Goal: Task Accomplishment & Management: Manage account settings

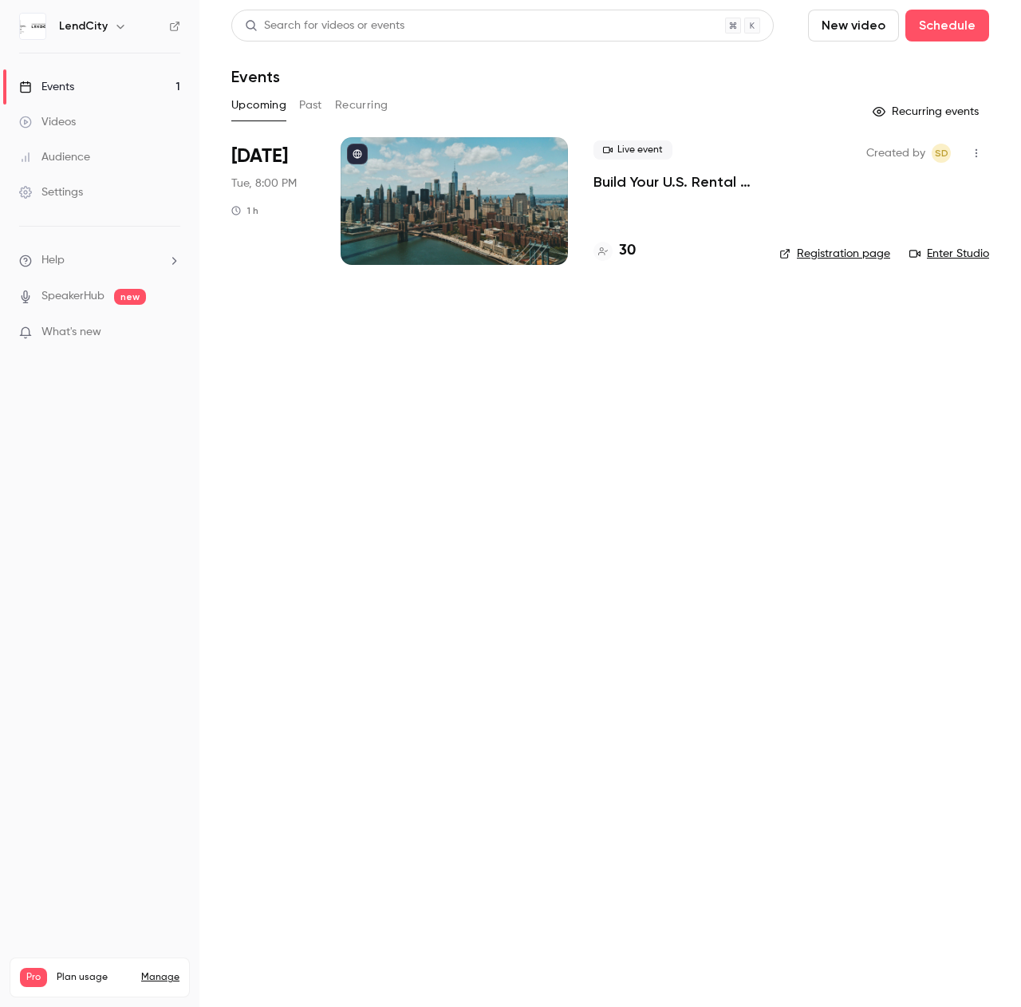
click at [451, 204] on div at bounding box center [454, 201] width 227 height 128
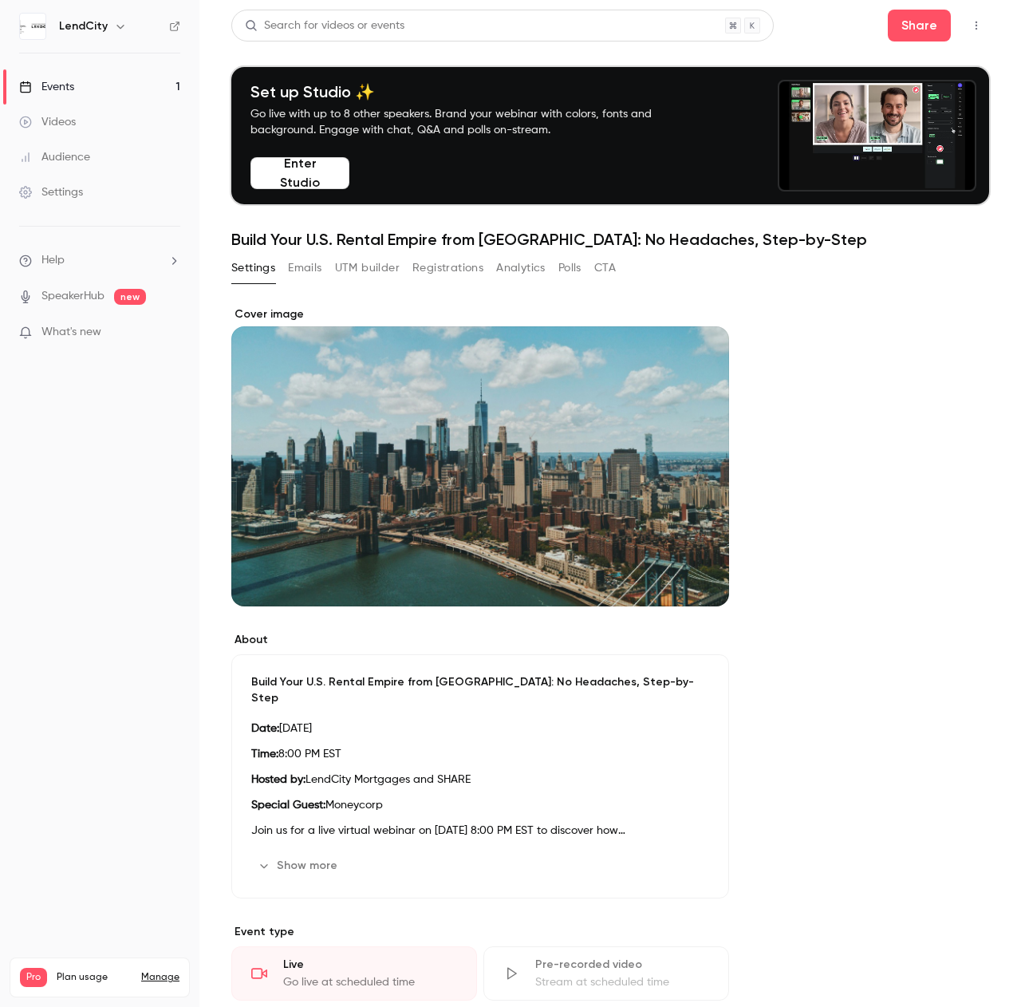
click at [310, 270] on button "Emails" at bounding box center [305, 268] width 34 height 26
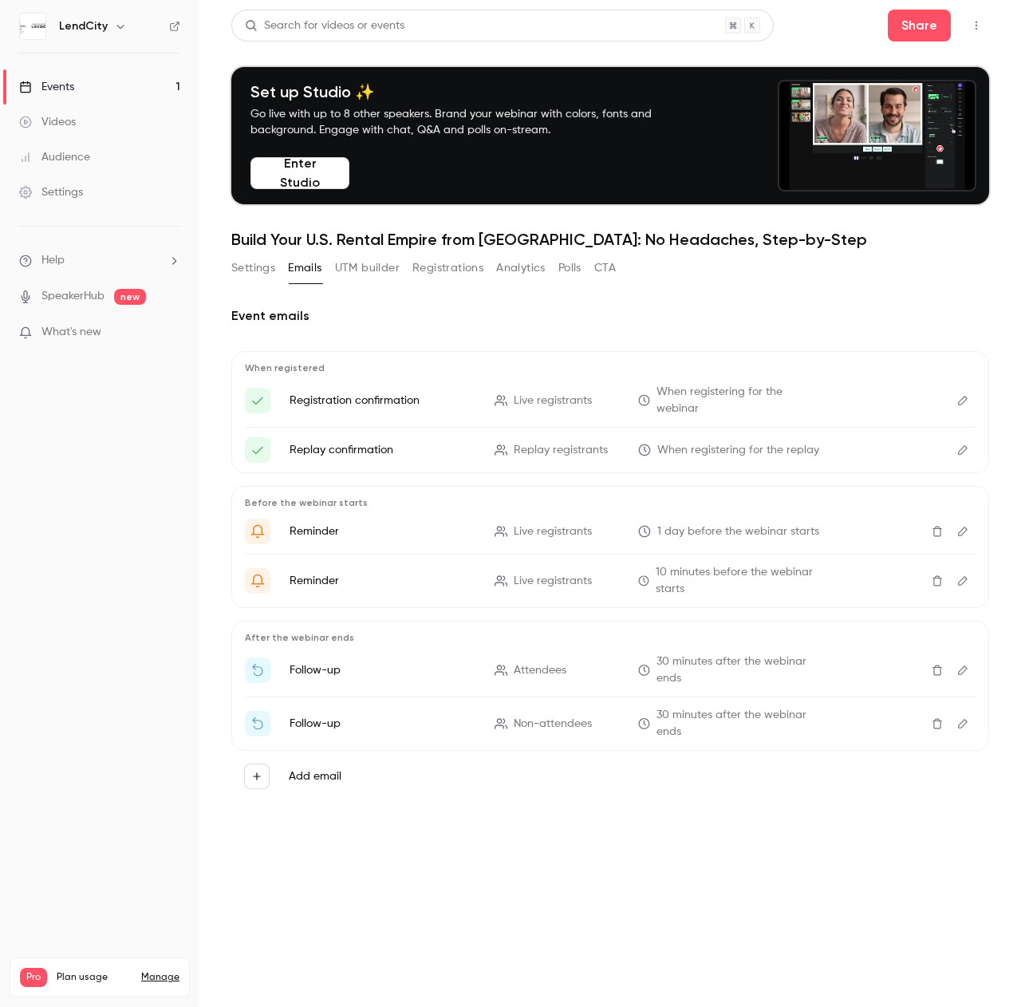
click at [449, 268] on button "Registrations" at bounding box center [447, 268] width 71 height 26
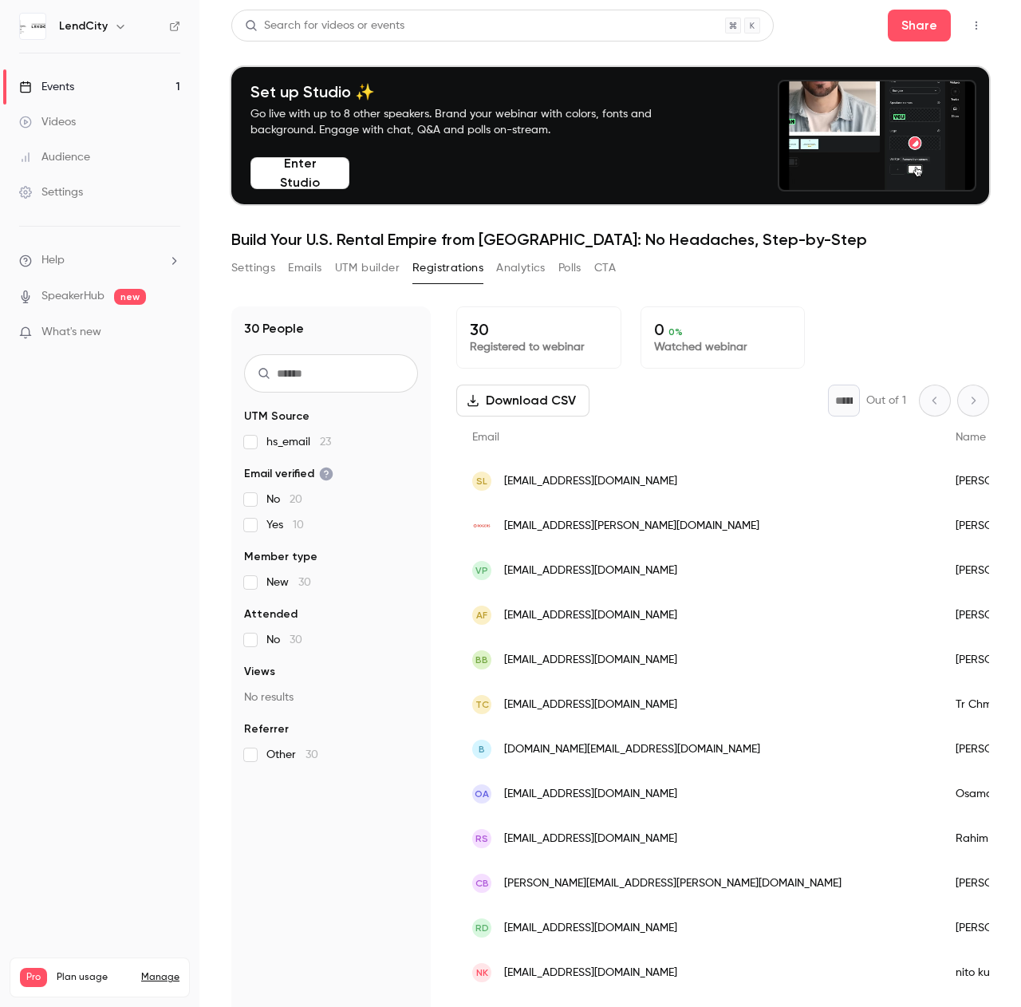
click at [124, 333] on p "What's new" at bounding box center [87, 332] width 136 height 17
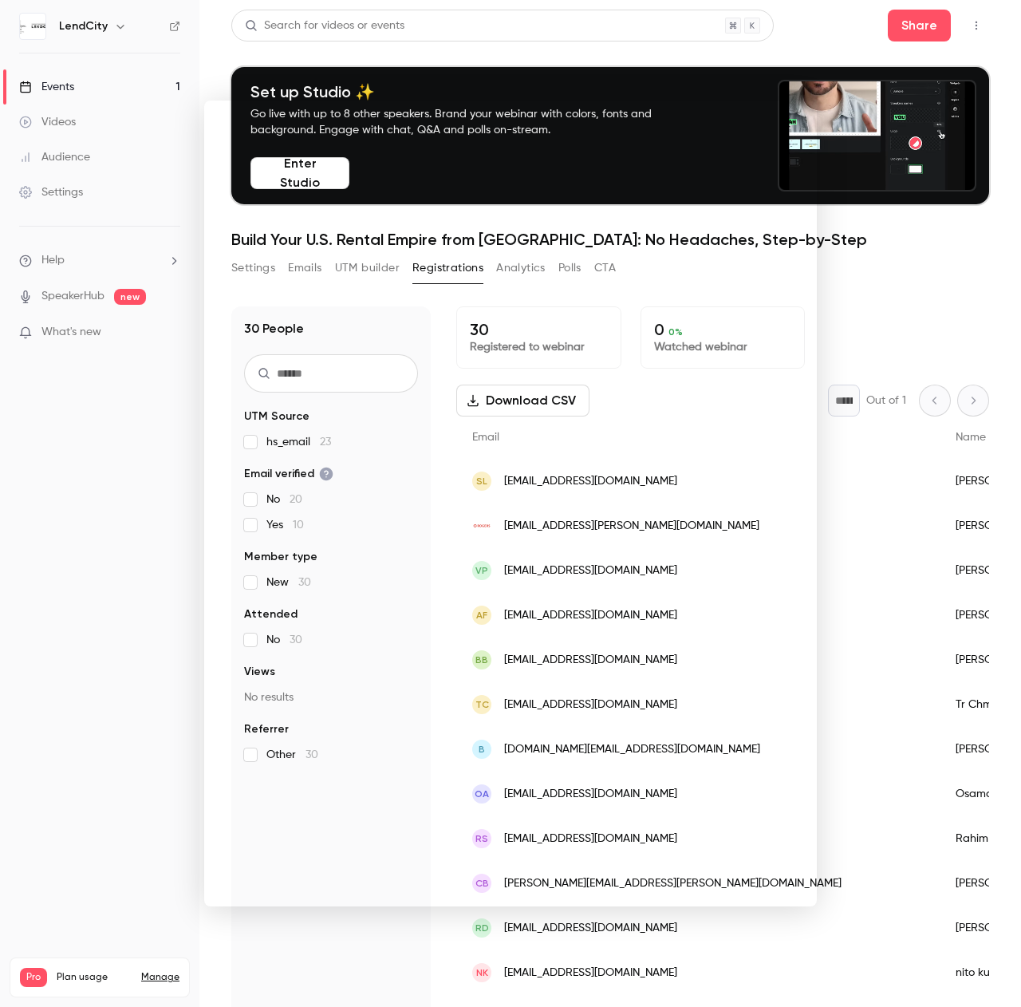
click at [883, 259] on div at bounding box center [510, 503] width 1021 height 1007
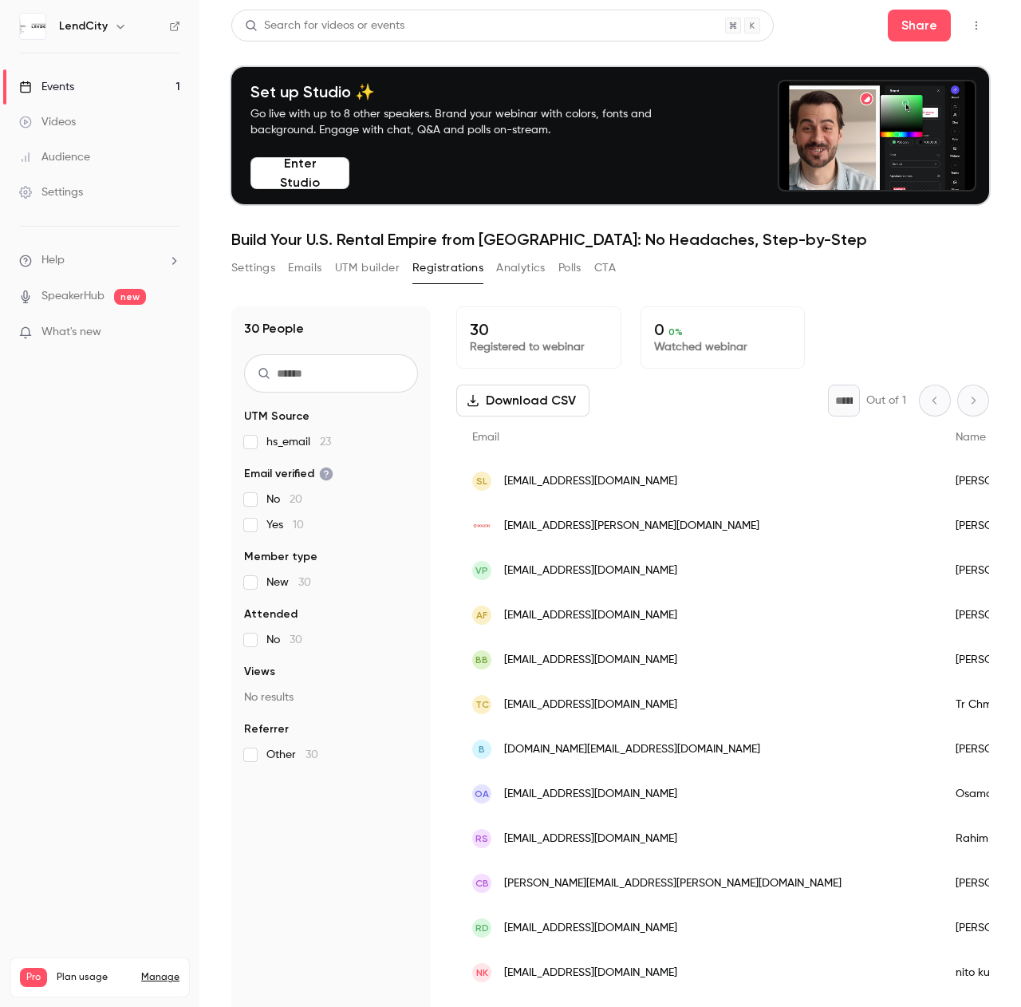
click at [254, 271] on button "Settings" at bounding box center [253, 268] width 44 height 26
